Goal: Find specific page/section: Find specific page/section

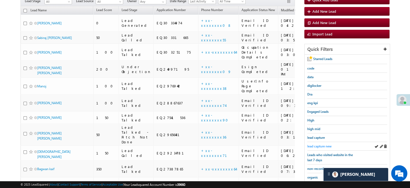
scroll to position [54, 0]
click at [325, 144] on span "lead capture new" at bounding box center [320, 146] width 24 height 4
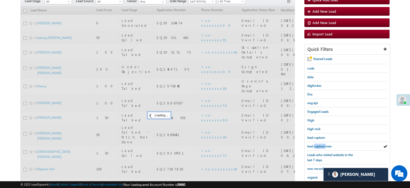
click at [325, 144] on span "lead capture new" at bounding box center [320, 146] width 24 height 4
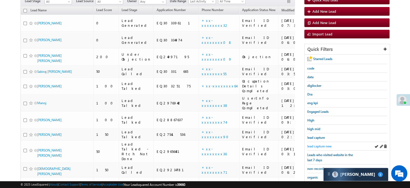
click at [323, 146] on span "lead capture new" at bounding box center [320, 146] width 24 height 4
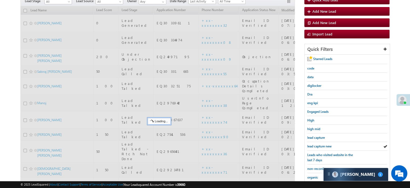
click at [323, 146] on span "lead capture new" at bounding box center [320, 146] width 24 height 4
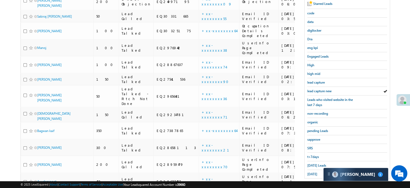
scroll to position [117, 0]
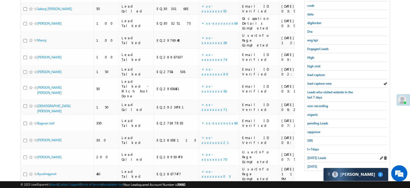
click at [316, 153] on div "Today's Leads" at bounding box center [348, 157] width 80 height 9
click at [316, 155] on link "Today's Leads" at bounding box center [317, 157] width 19 height 5
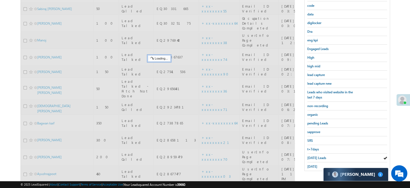
scroll to position [63, 0]
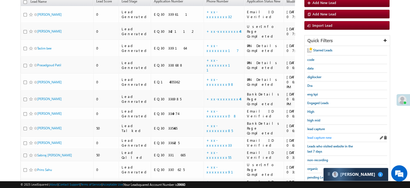
click at [317, 136] on span "lead capture new" at bounding box center [320, 137] width 24 height 4
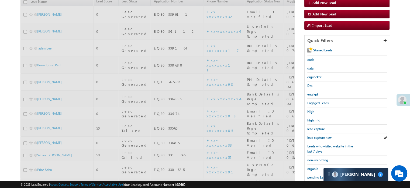
click at [317, 136] on span "lead capture new" at bounding box center [320, 137] width 24 height 4
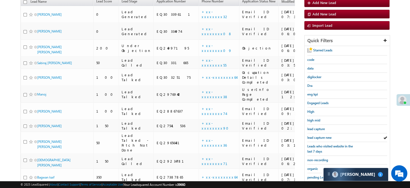
click at [317, 136] on span "lead capture new" at bounding box center [320, 137] width 24 height 4
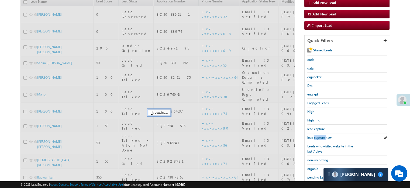
click at [317, 136] on span "lead capture new" at bounding box center [320, 137] width 24 height 4
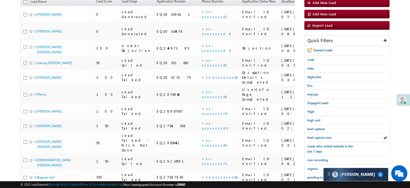
click at [317, 136] on span "lead capture new" at bounding box center [320, 137] width 24 height 4
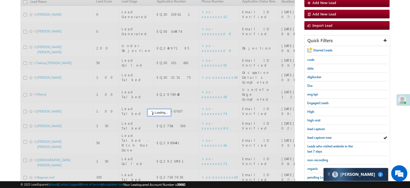
click at [317, 136] on span "lead capture new" at bounding box center [320, 137] width 24 height 4
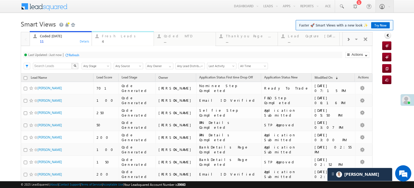
click at [106, 36] on div "Fresh Leads" at bounding box center [126, 36] width 49 height 4
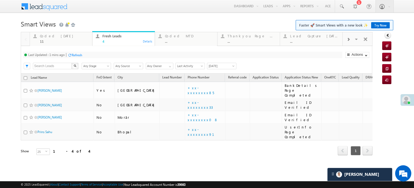
click at [82, 57] on div "Refresh" at bounding box center [77, 55] width 11 height 4
